Goal: Find specific page/section: Find specific page/section

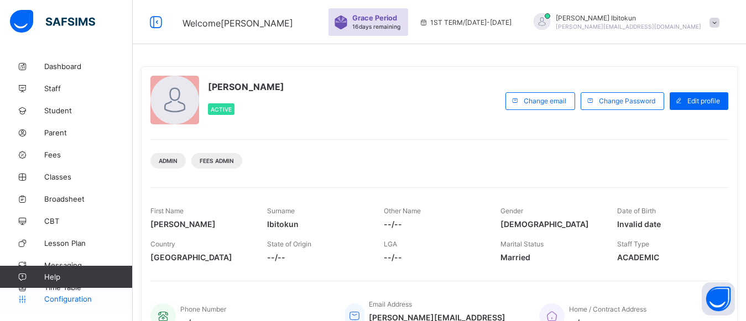
click at [74, 299] on span "Configuration" at bounding box center [88, 299] width 88 height 9
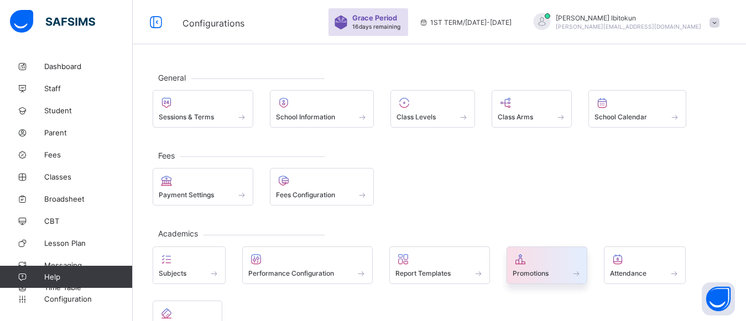
click at [527, 267] on span at bounding box center [547, 267] width 69 height 3
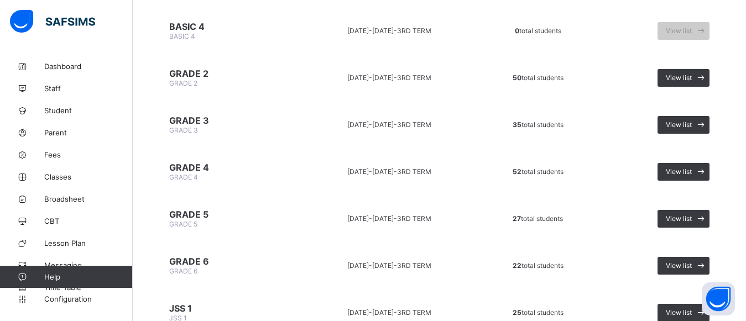
scroll to position [326, 0]
